Goal: Information Seeking & Learning: Learn about a topic

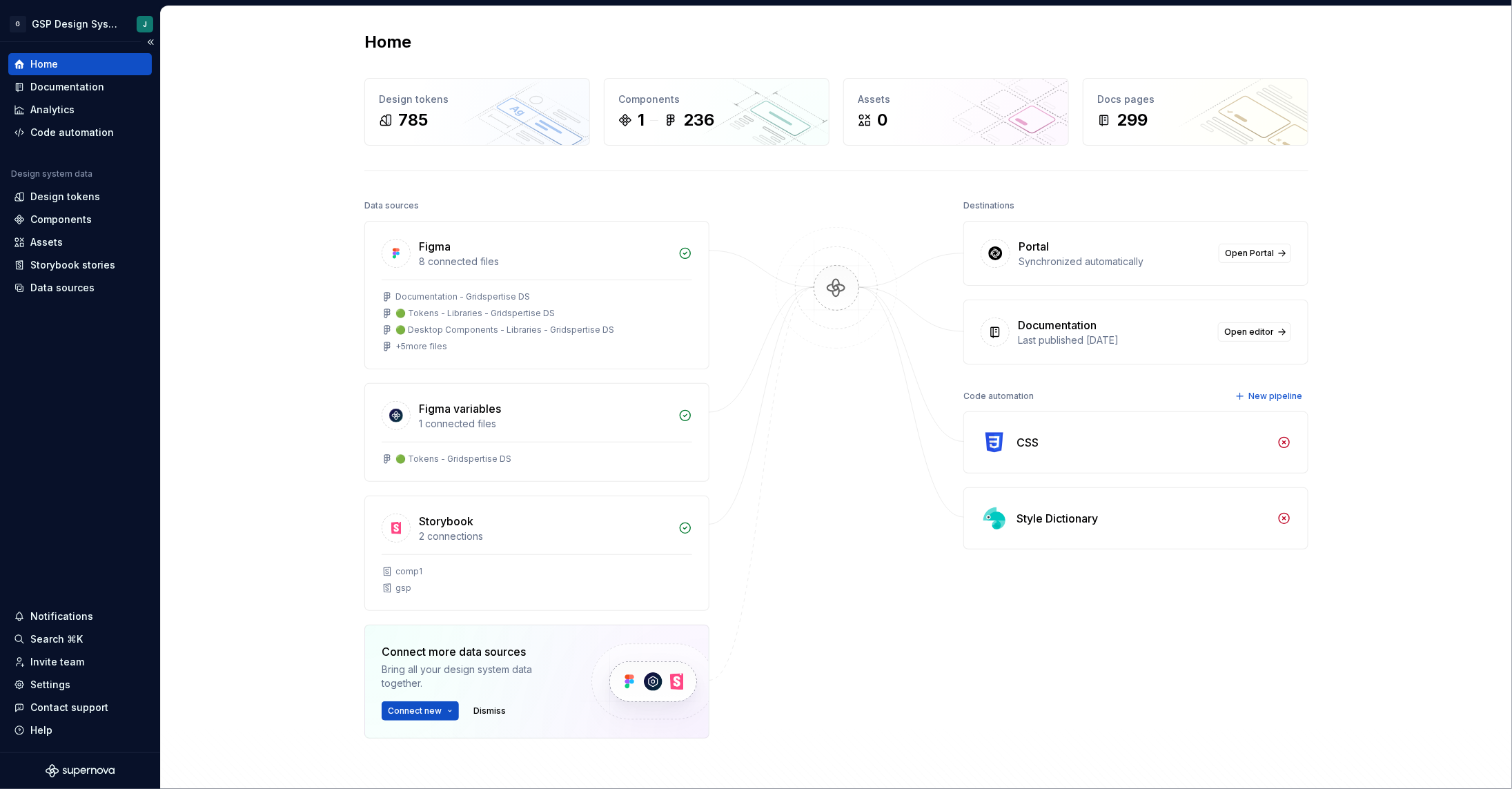
click at [58, 71] on div "Home" at bounding box center [80, 64] width 144 height 22
click at [65, 81] on div "Documentation" at bounding box center [67, 86] width 74 height 14
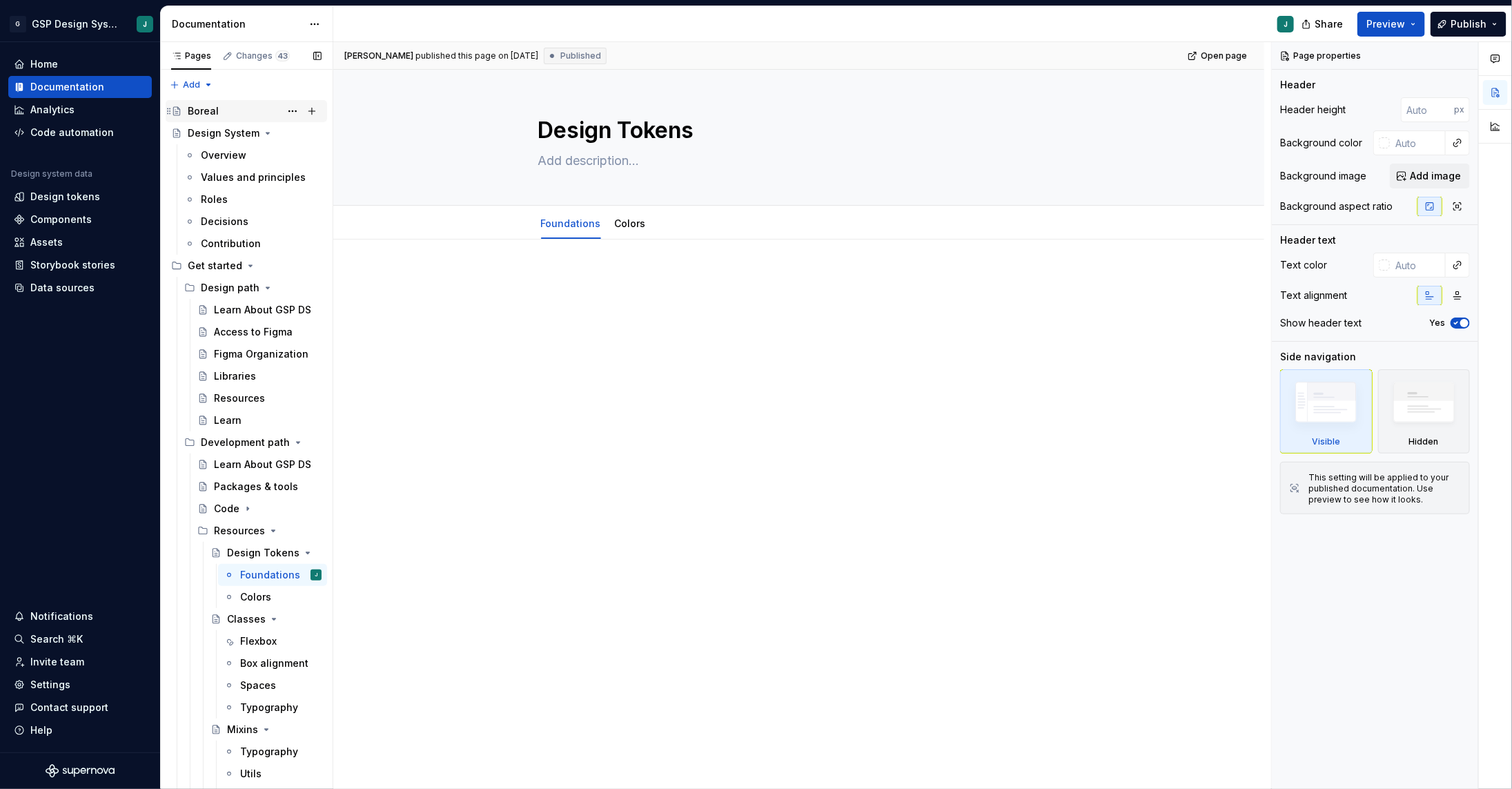
click at [224, 102] on div "Boreal" at bounding box center [255, 112] width 134 height 20
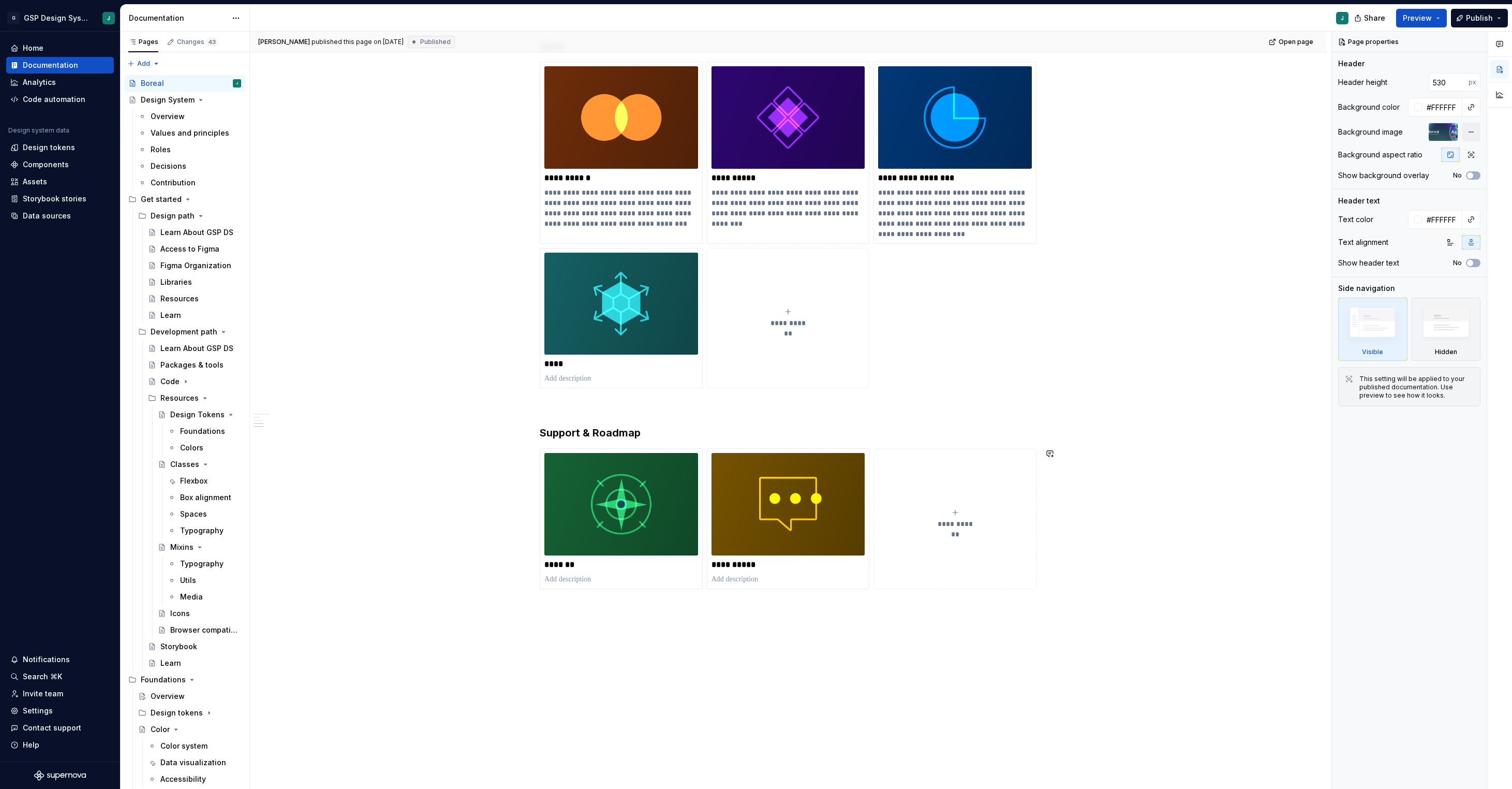
scroll to position [806, 0]
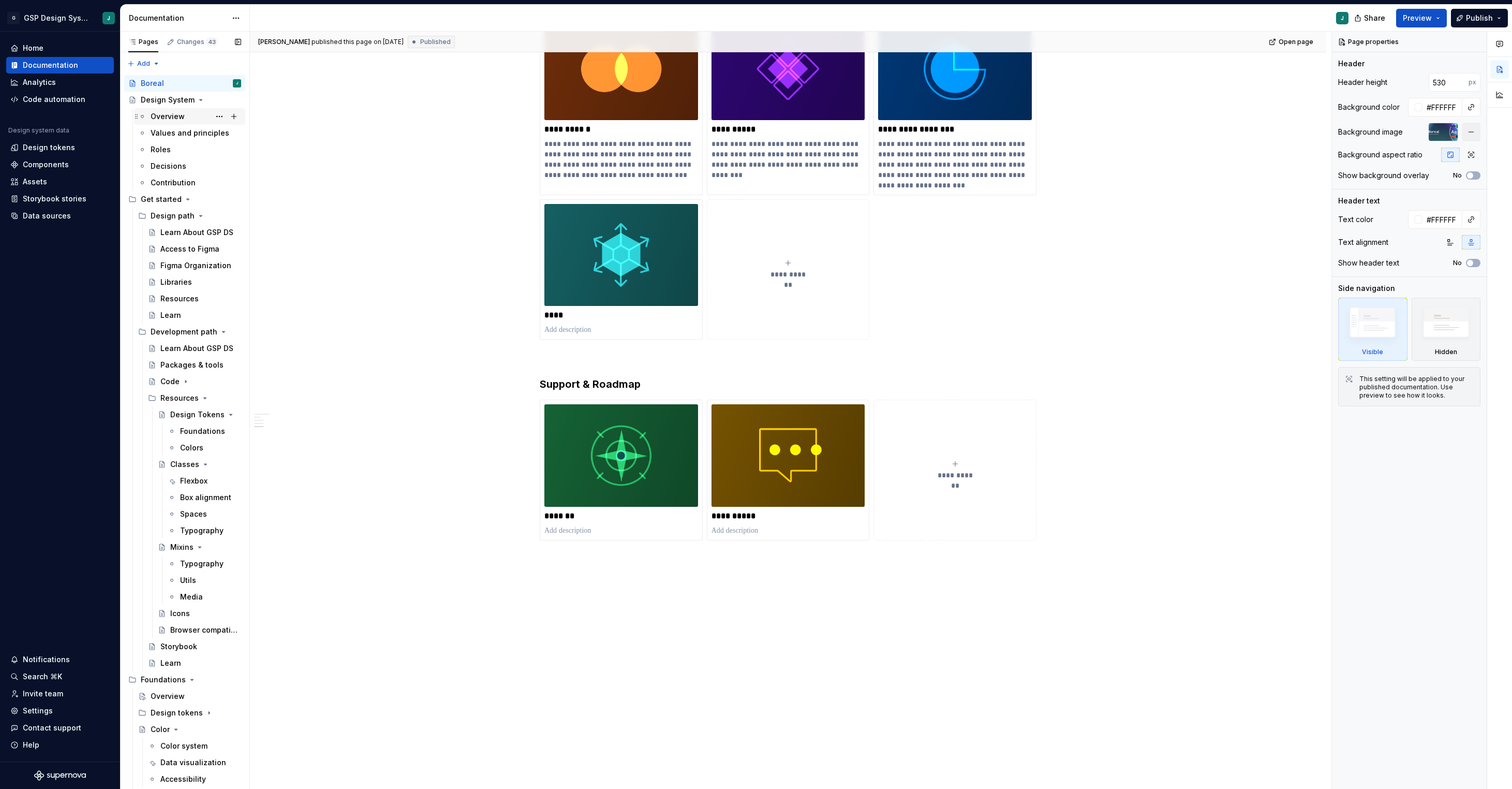
click at [175, 121] on div "Overview" at bounding box center [167, 116] width 34 height 10
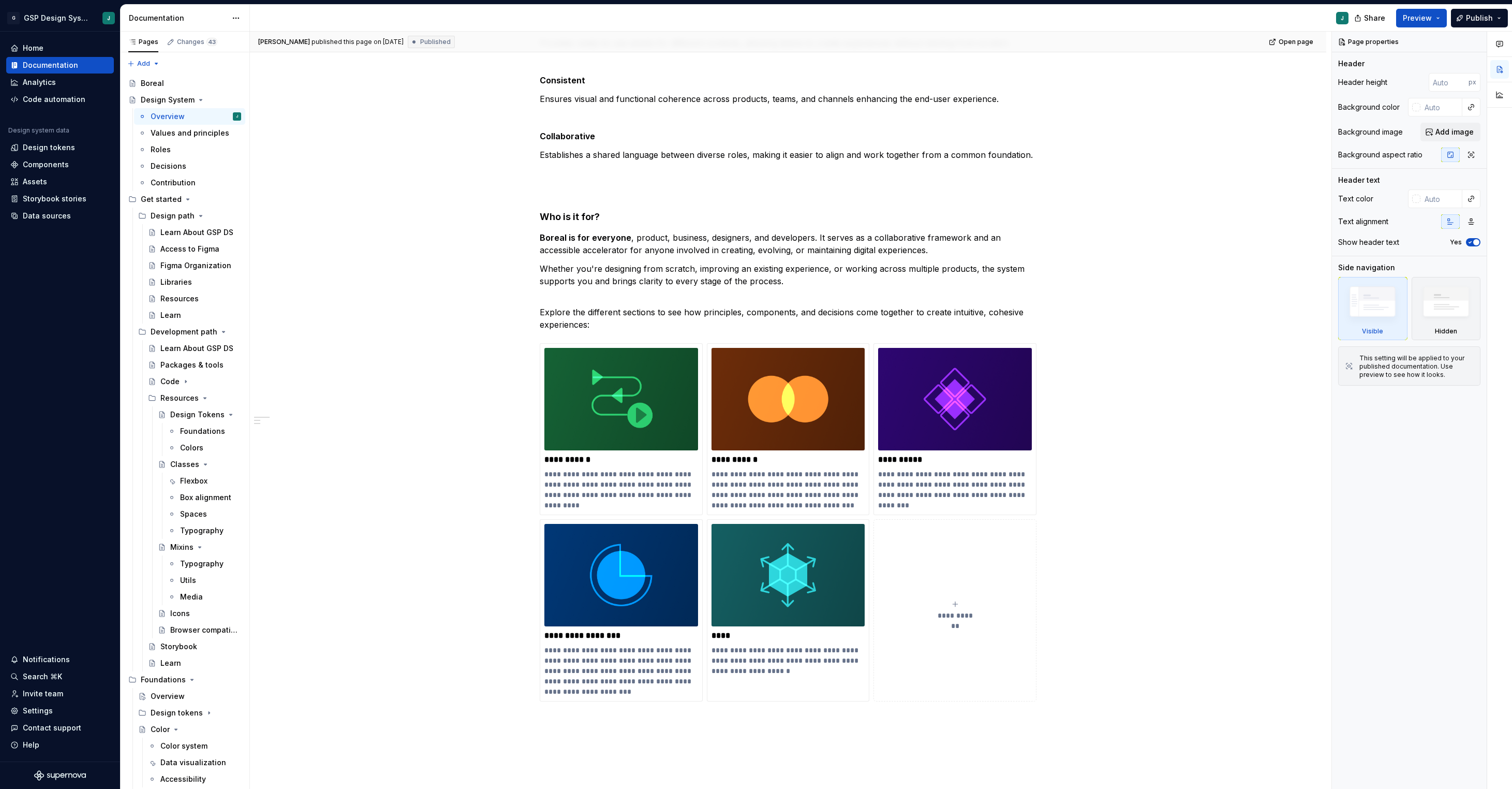
scroll to position [625, 0]
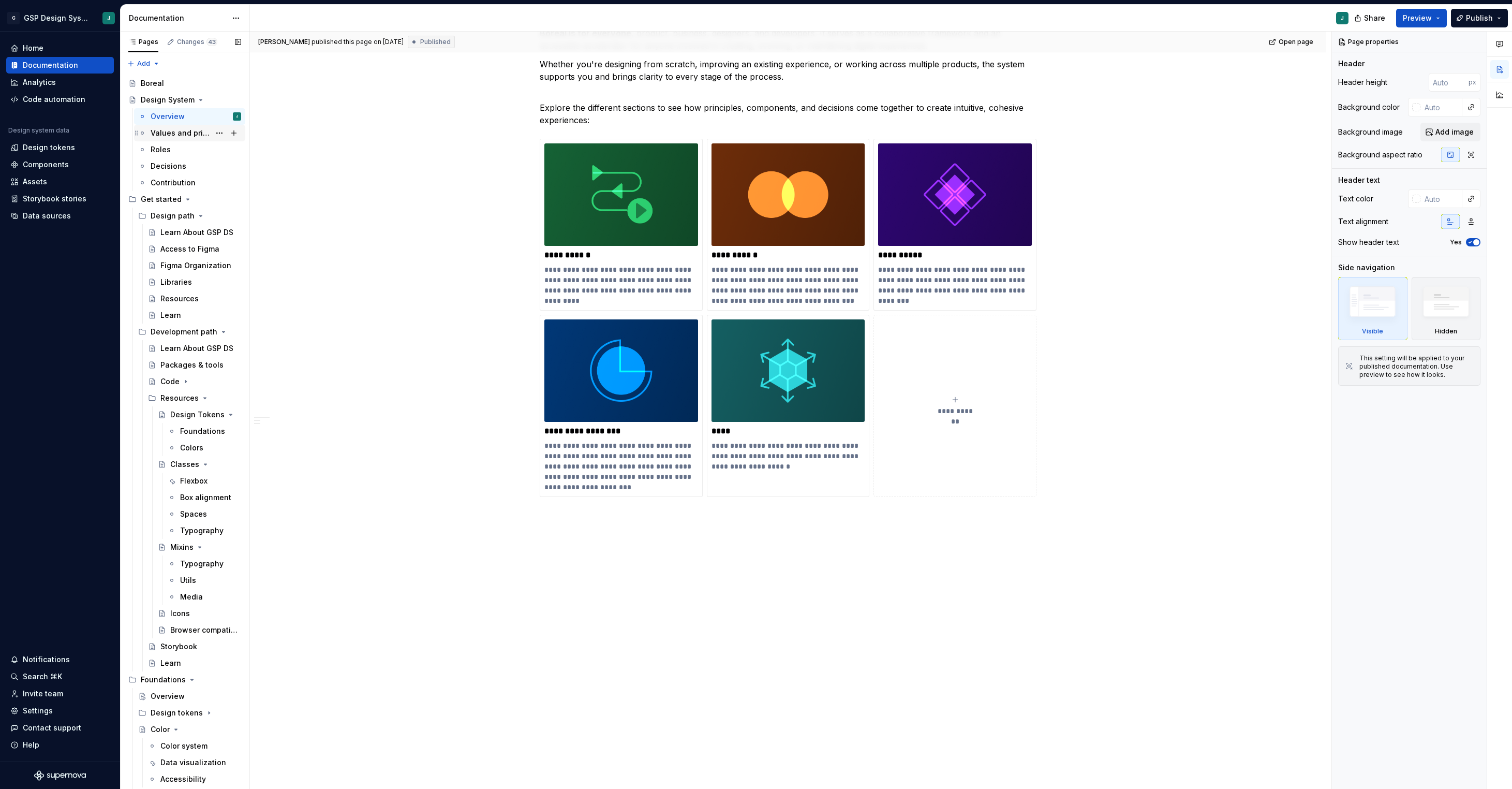
click at [196, 128] on div "Values and principles" at bounding box center [180, 133] width 60 height 10
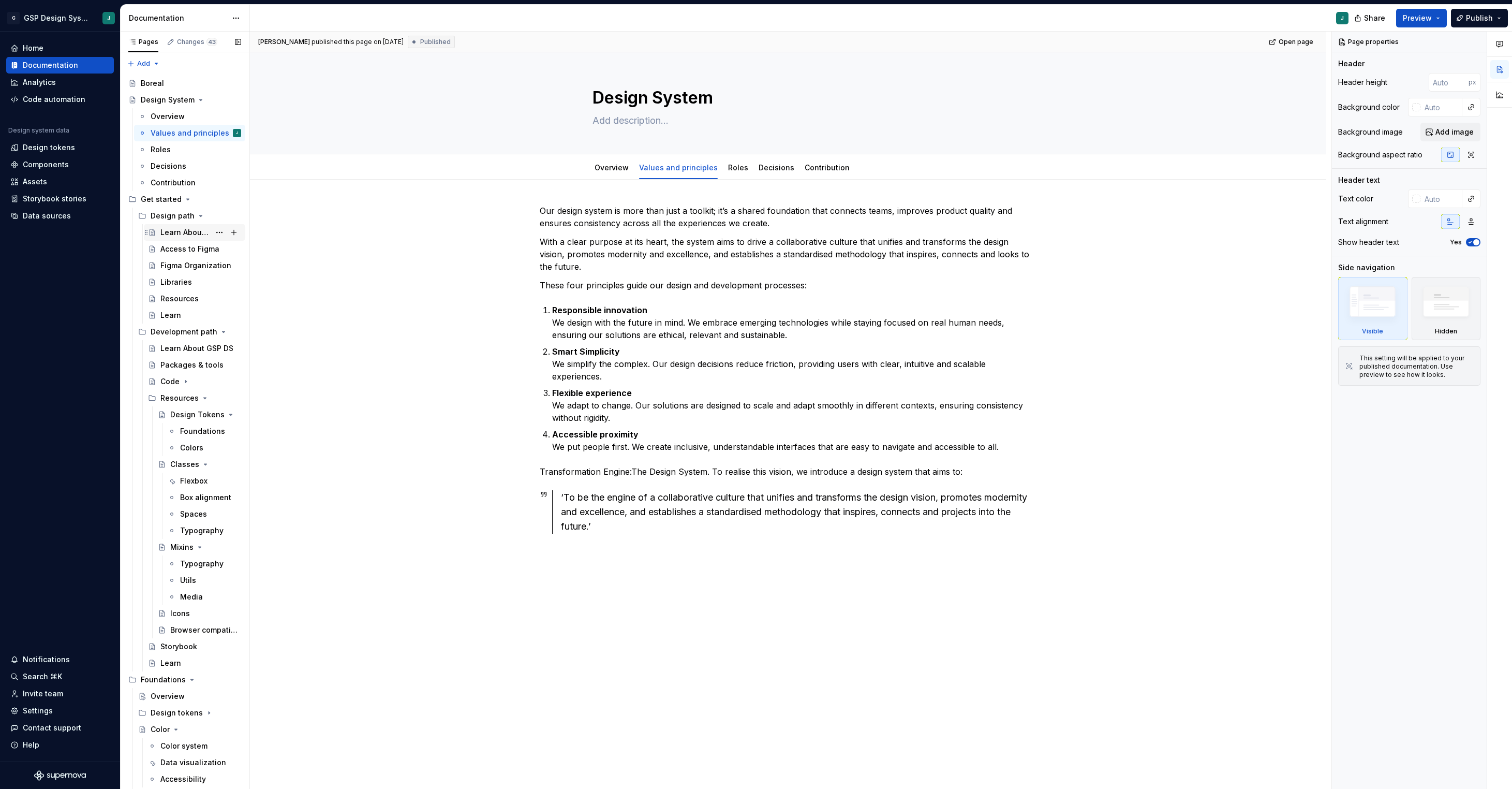
click at [180, 235] on div "Learn About GSP DS" at bounding box center [185, 232] width 50 height 10
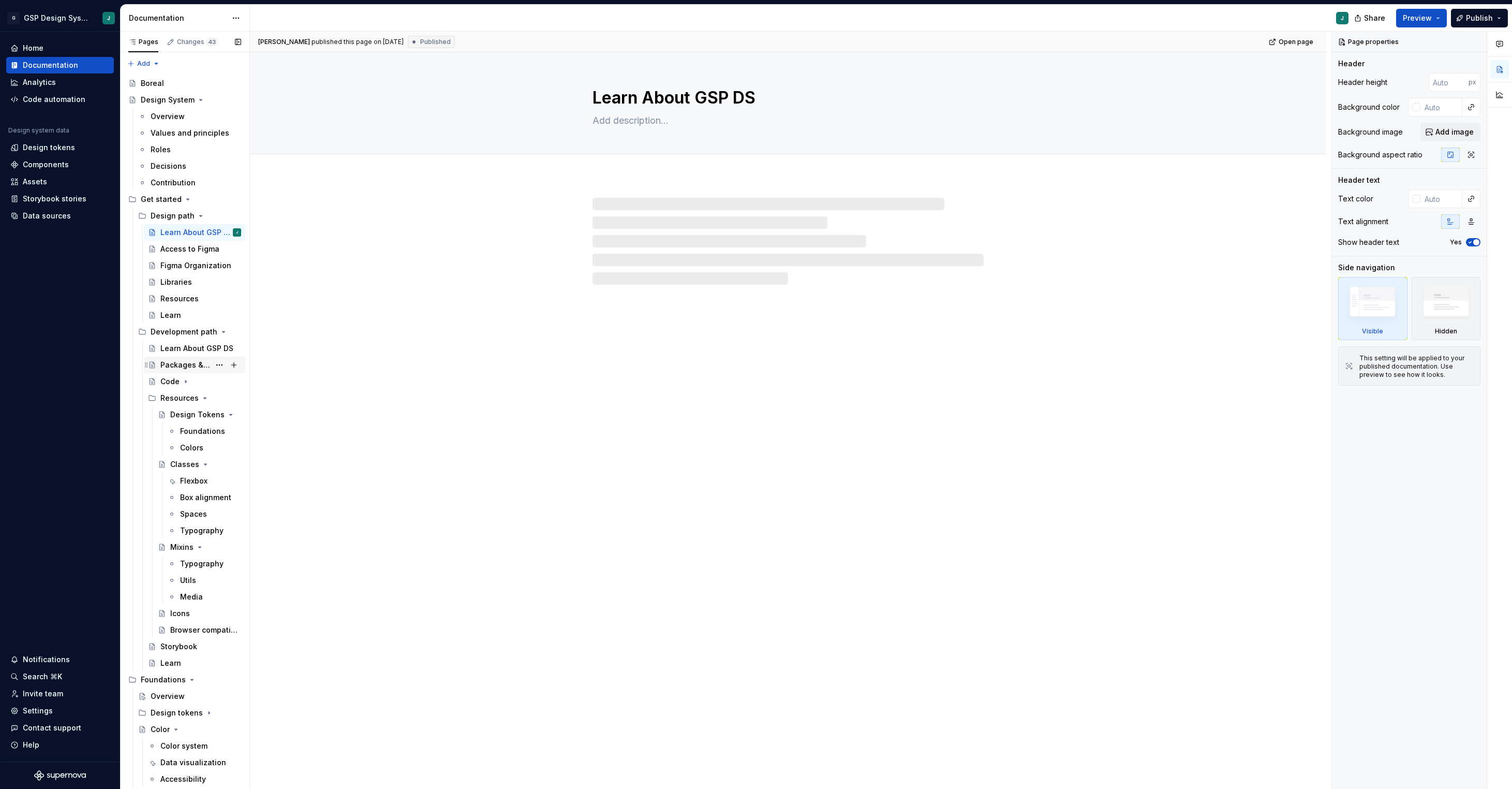
click at [180, 362] on div "Packages & tools" at bounding box center [185, 365] width 50 height 10
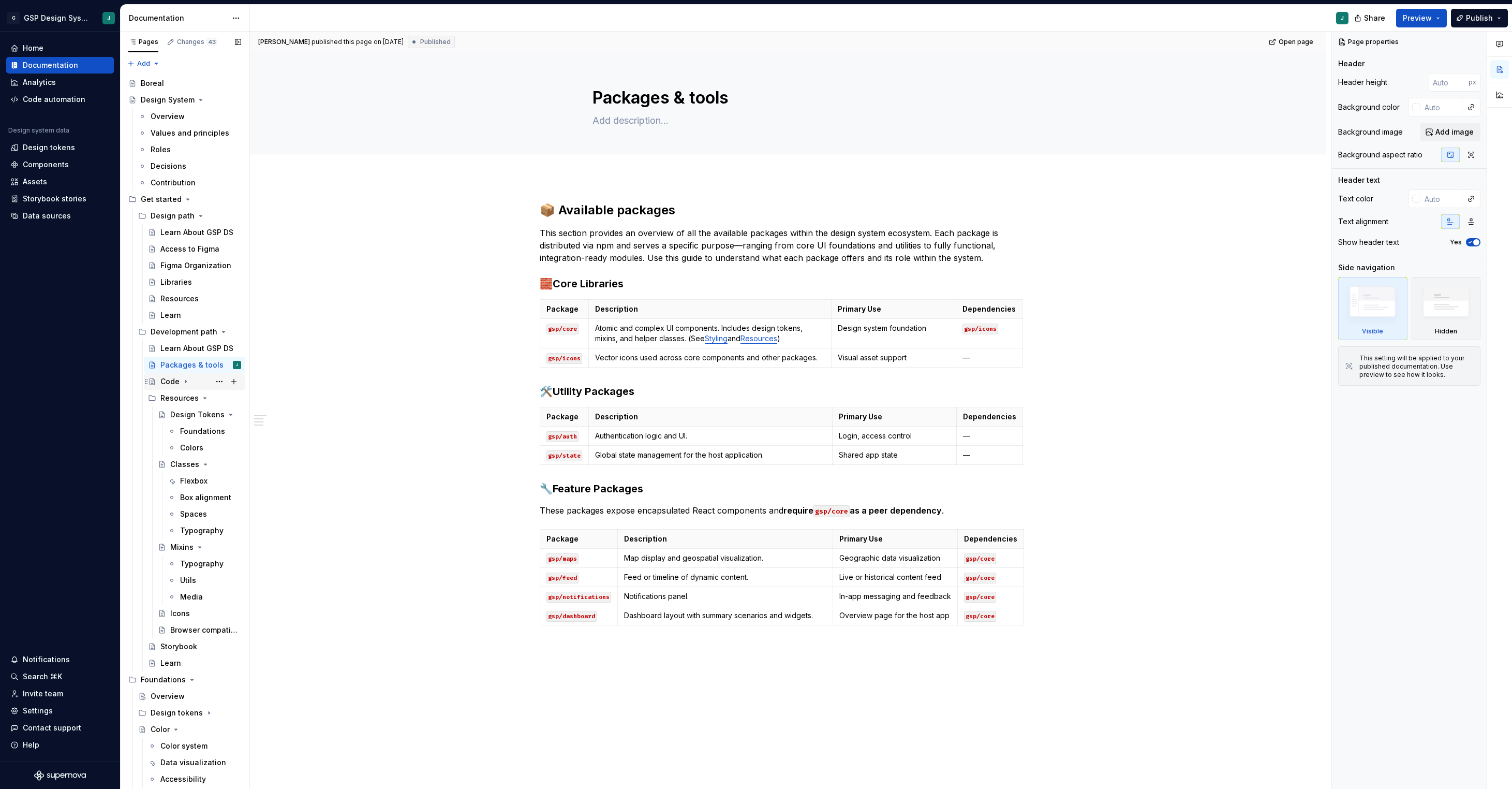
click at [182, 382] on icon "Page tree" at bounding box center [185, 381] width 8 height 8
click at [182, 340] on div "Learn About GSP DS" at bounding box center [195, 348] width 102 height 17
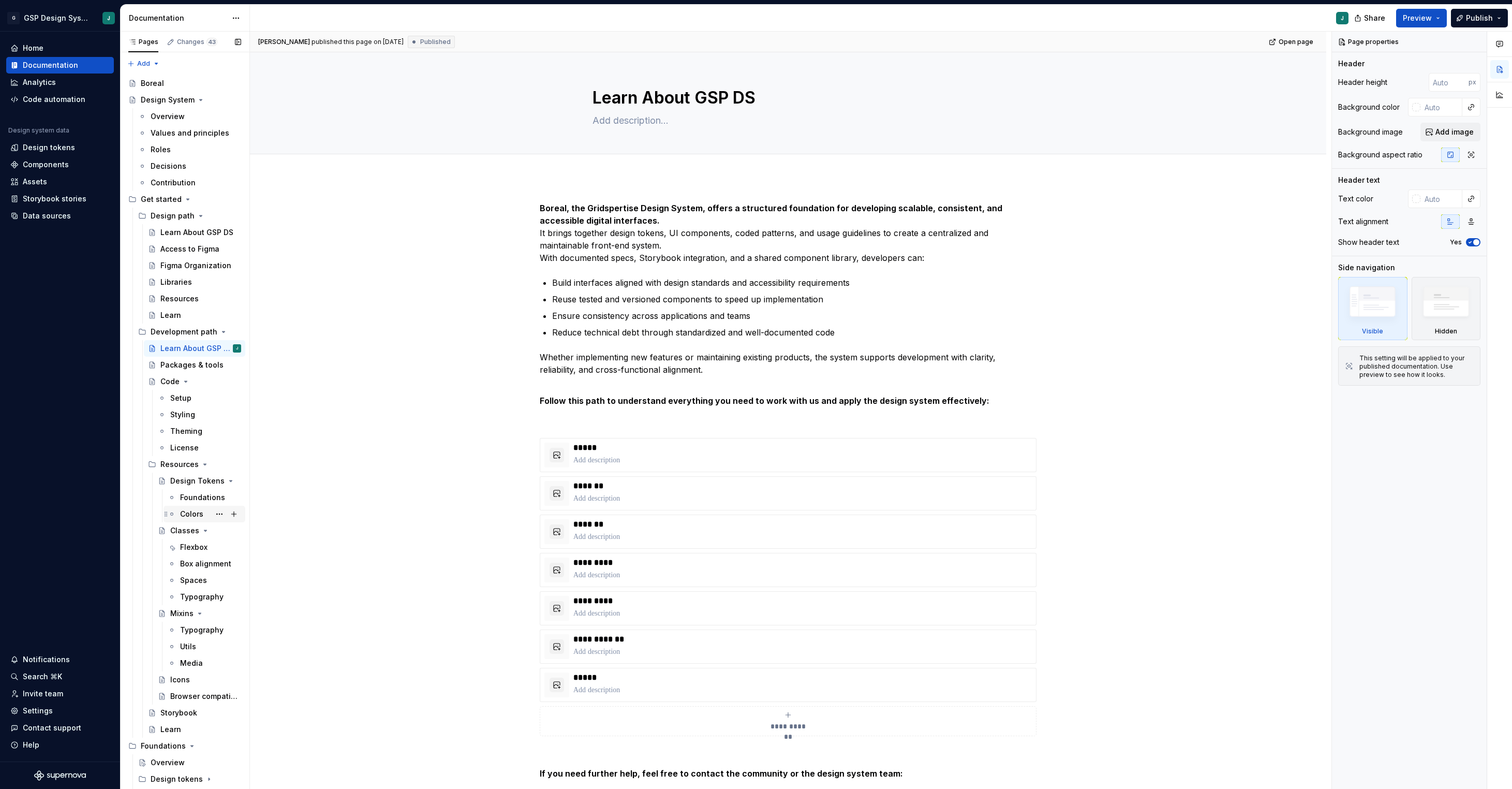
click at [195, 516] on div "Colors" at bounding box center [191, 514] width 23 height 10
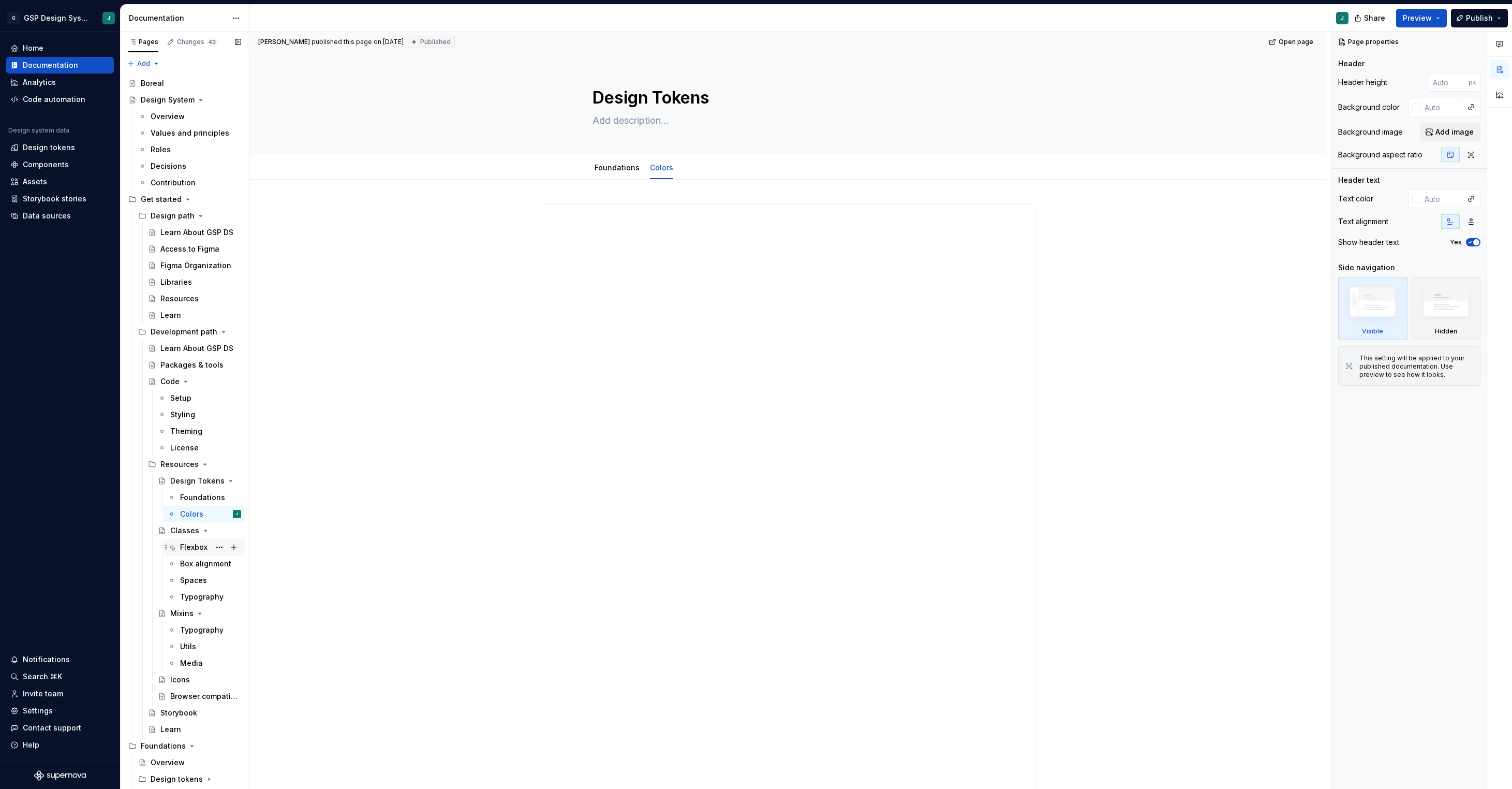
click at [193, 553] on div "Flexbox" at bounding box center [210, 548] width 61 height 15
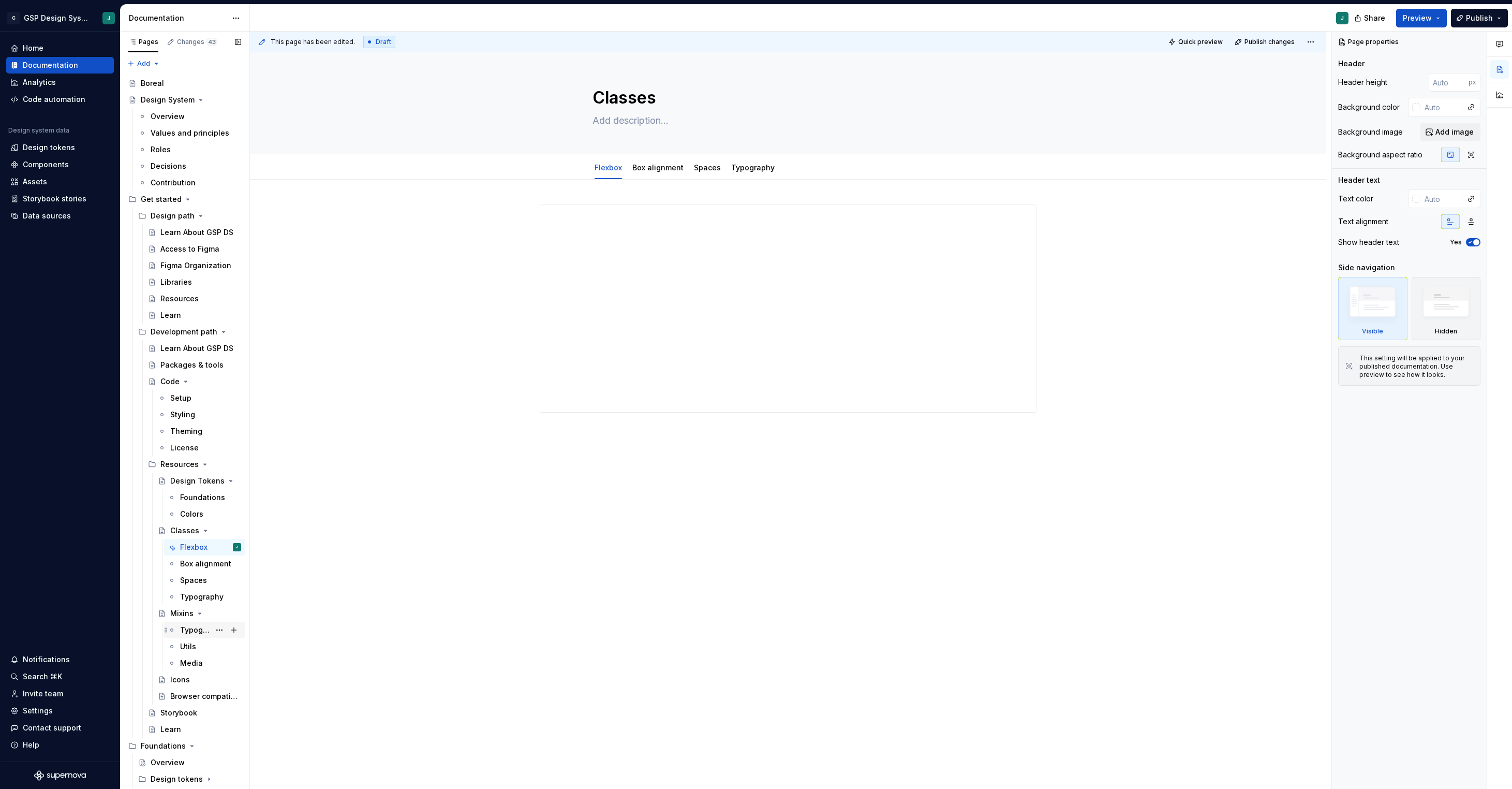
click at [193, 591] on div "Typography" at bounding box center [195, 629] width 30 height 10
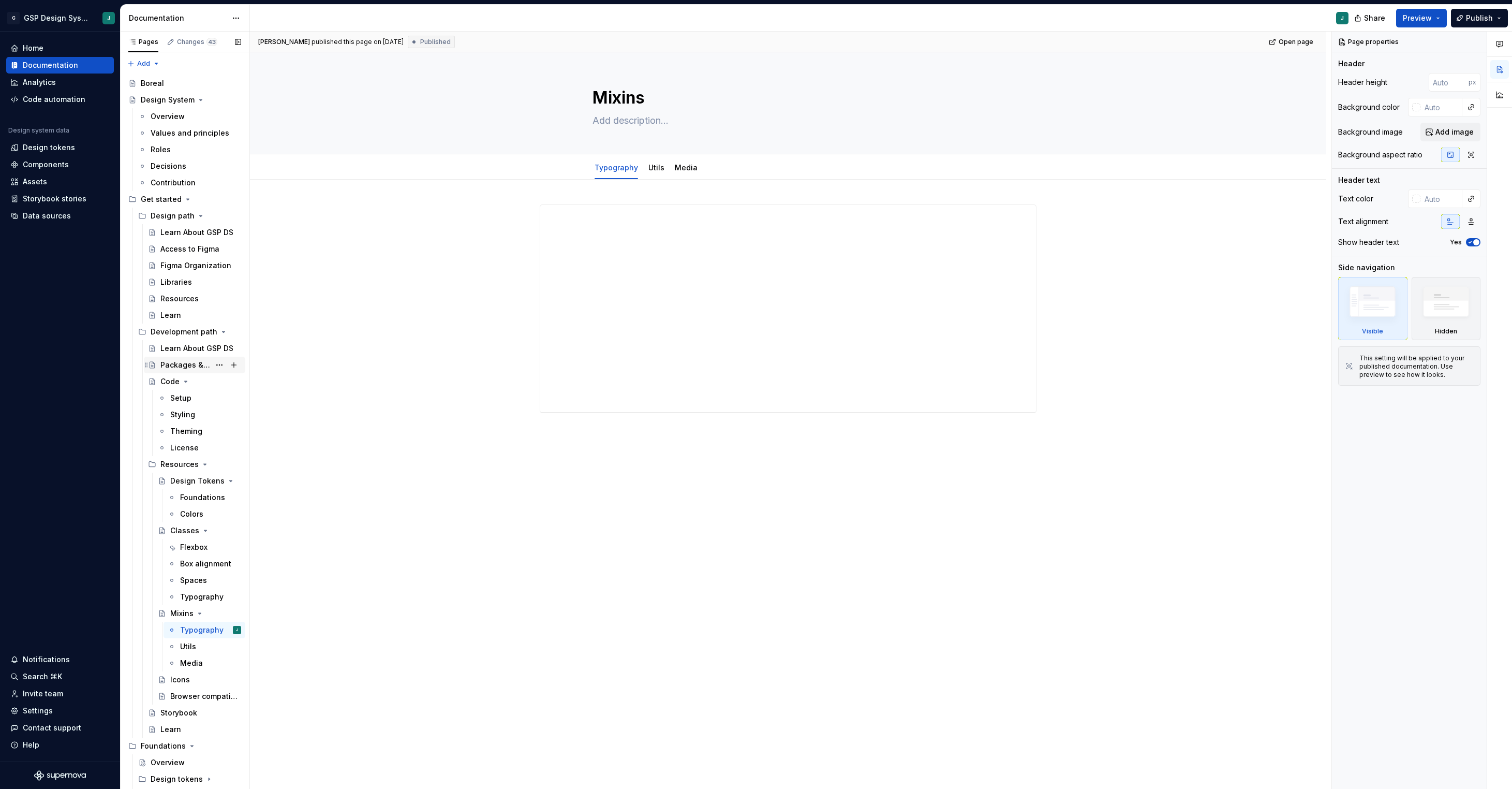
click at [199, 366] on div "Packages & tools" at bounding box center [185, 365] width 50 height 10
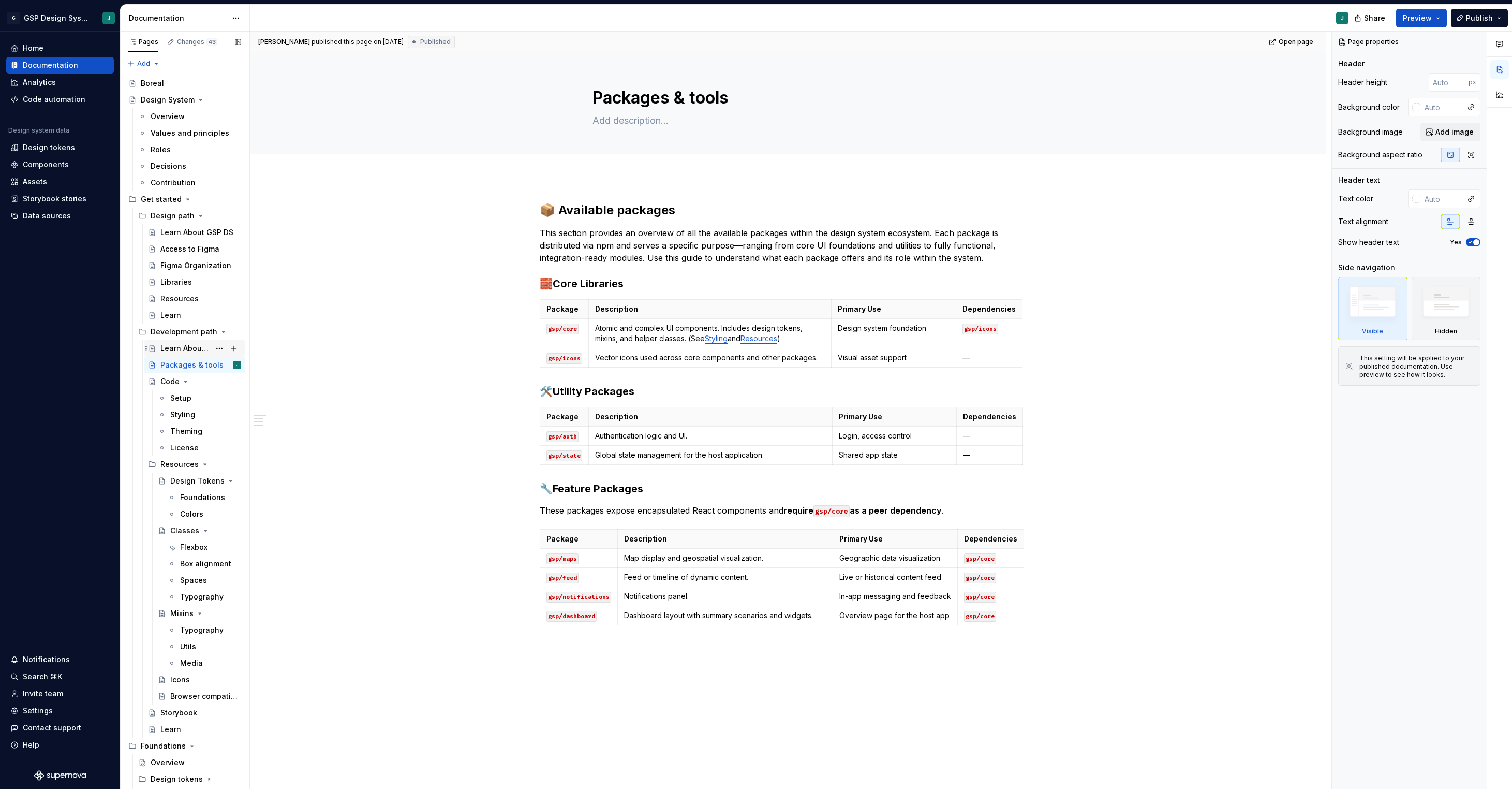
click at [183, 351] on div "Learn About GSP DS" at bounding box center [185, 348] width 50 height 10
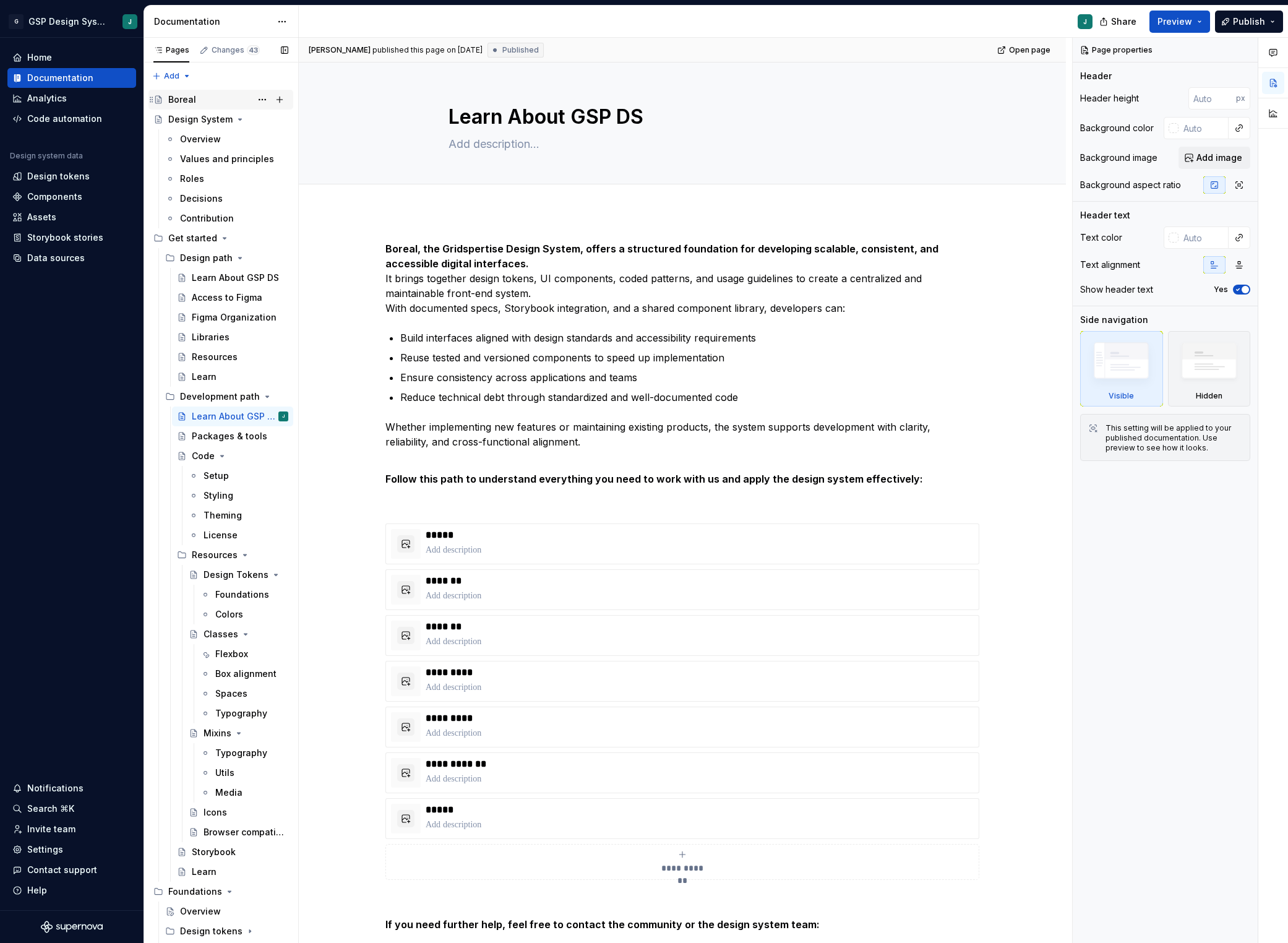
click at [196, 98] on div "Boreal" at bounding box center [228, 100] width 120 height 18
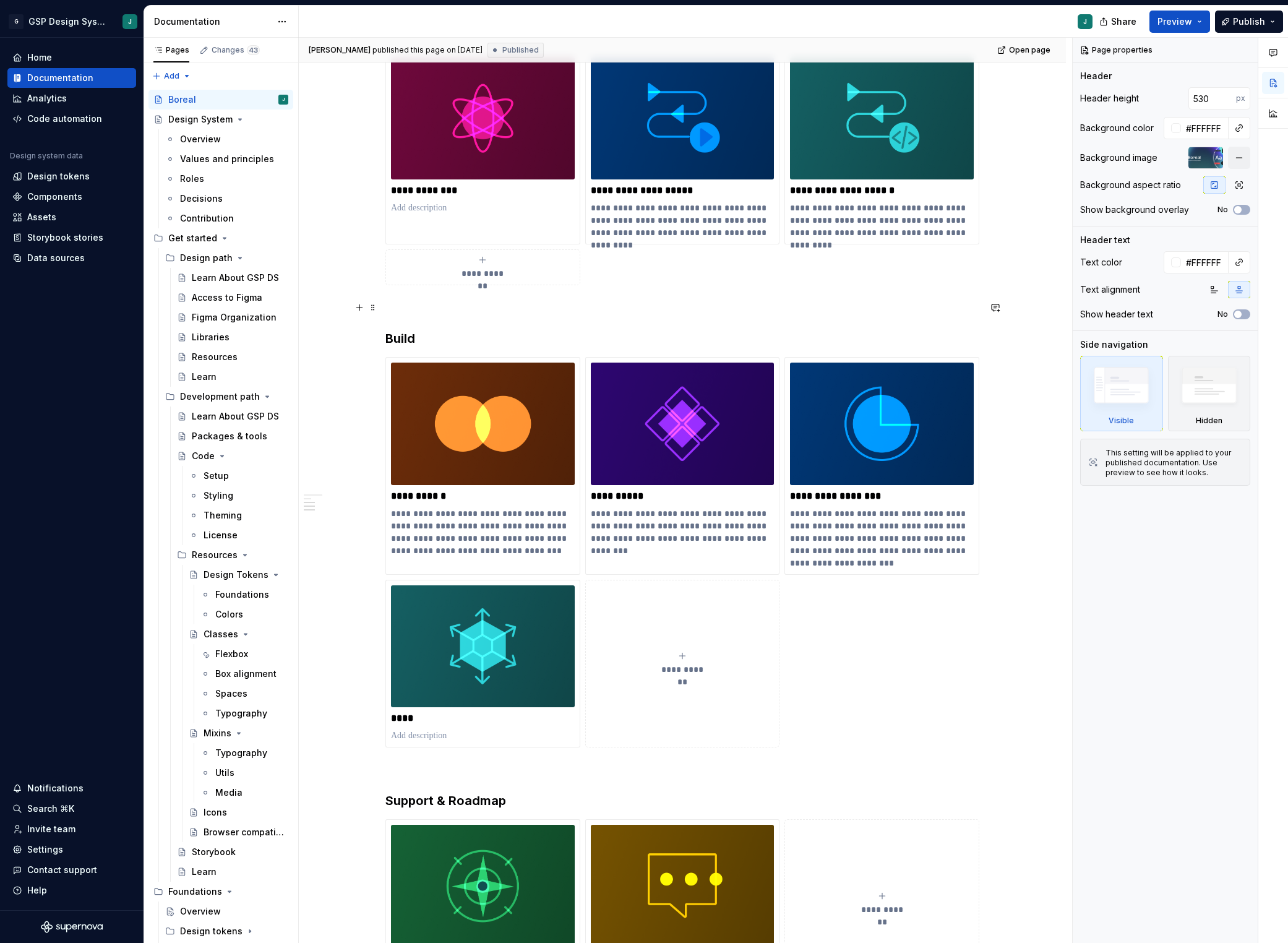
scroll to position [618, 0]
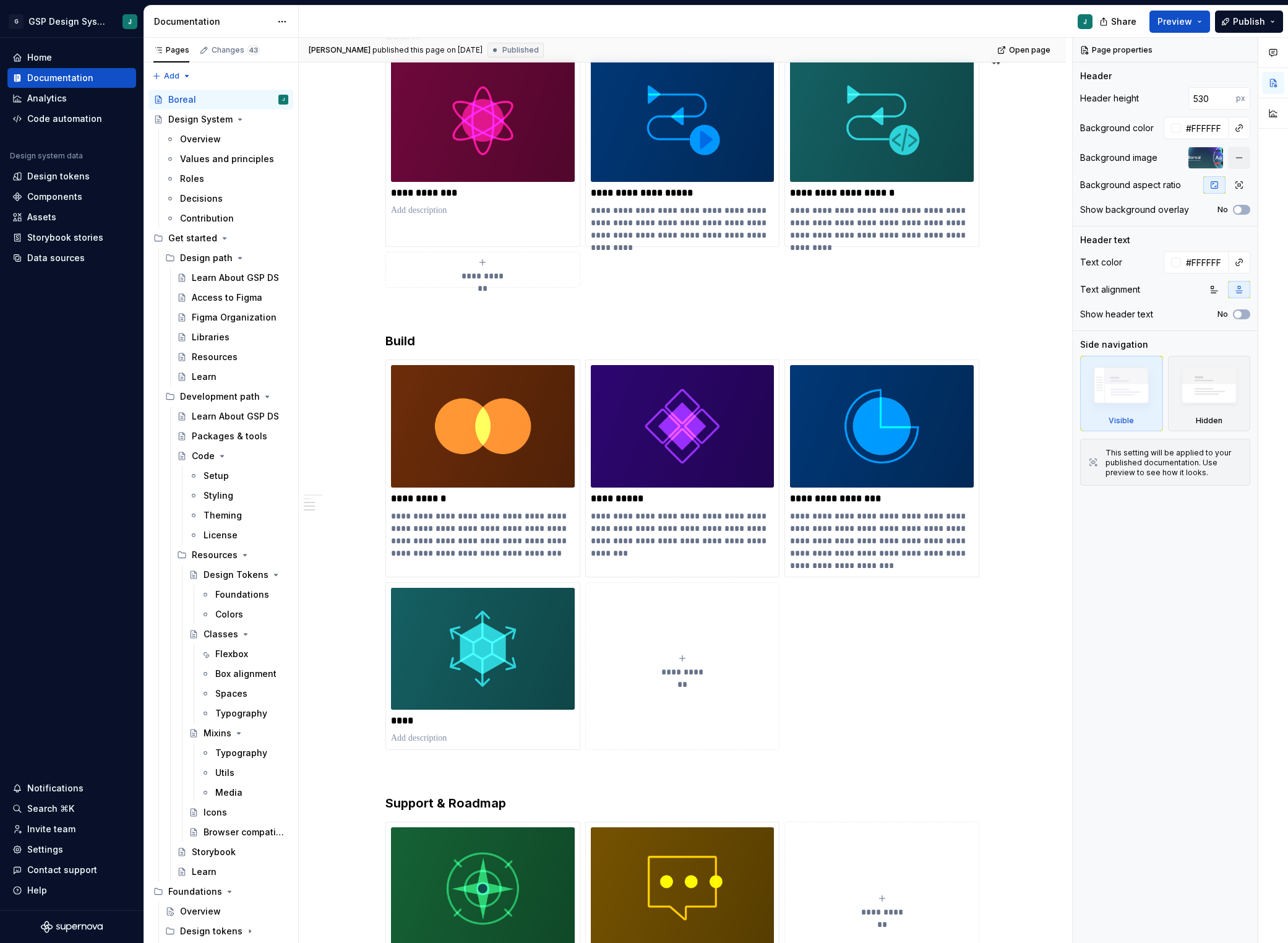
type textarea "*"
